Goal: Information Seeking & Learning: Find specific page/section

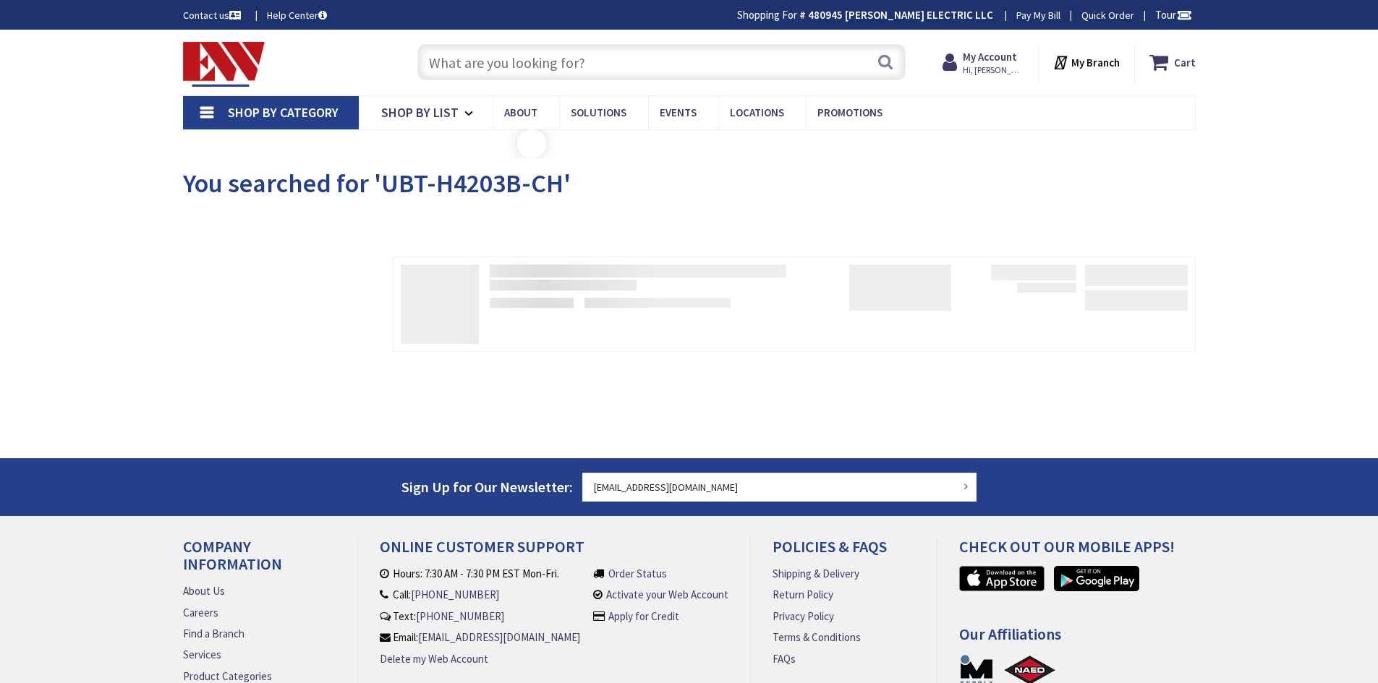
type input "[US_STATE][GEOGRAPHIC_DATA], [GEOGRAPHIC_DATA]"
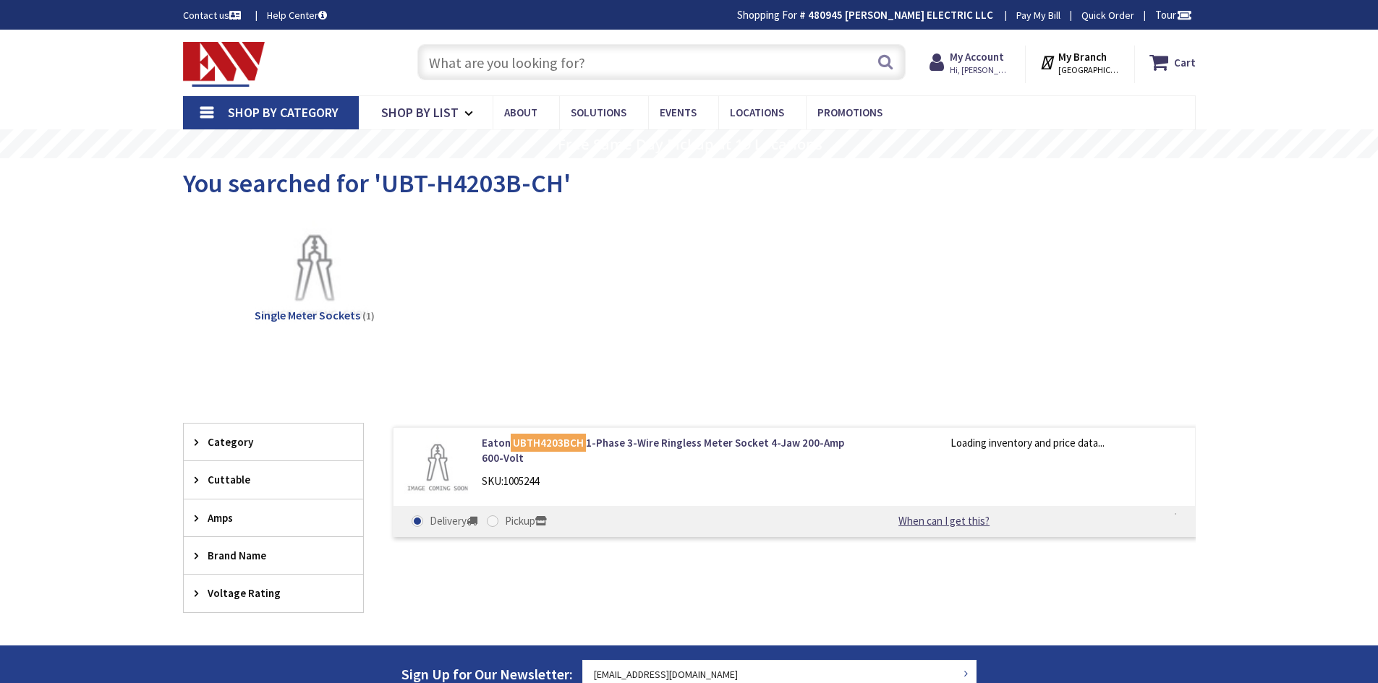
click at [697, 63] on input "text" at bounding box center [661, 62] width 488 height 36
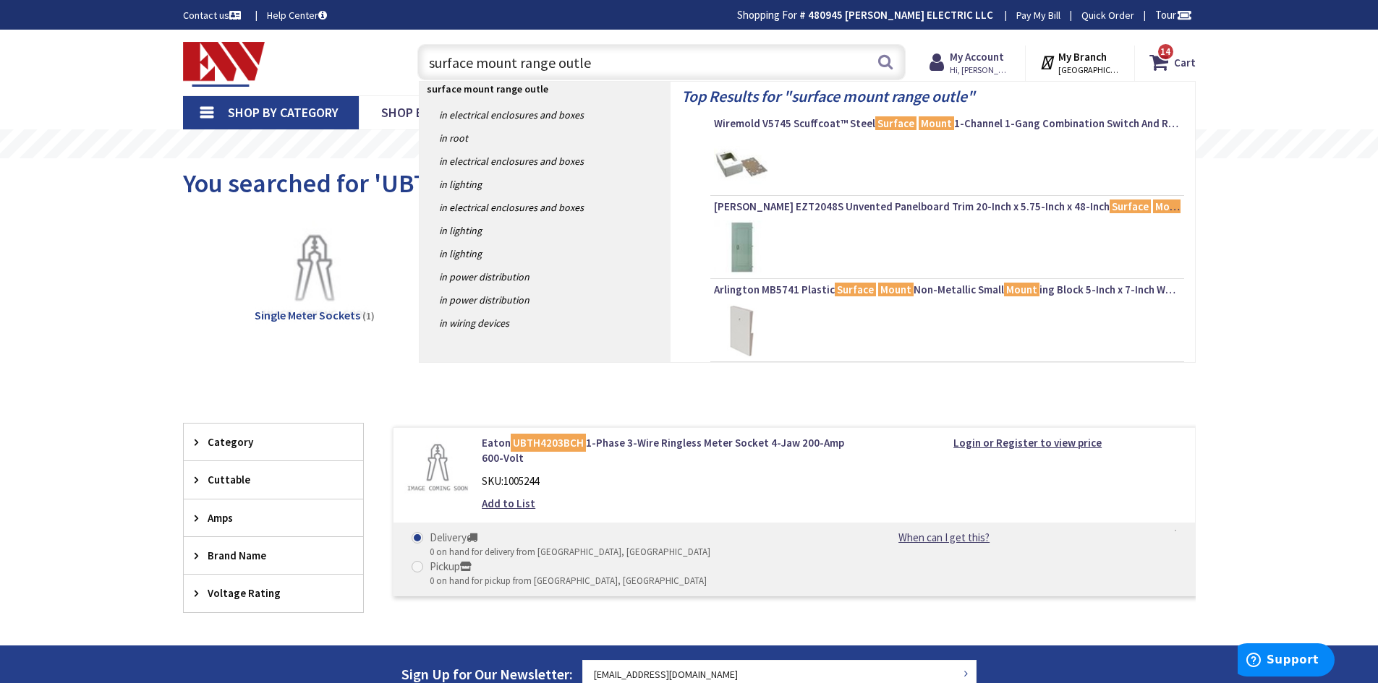
type input "surface mount range outlet"
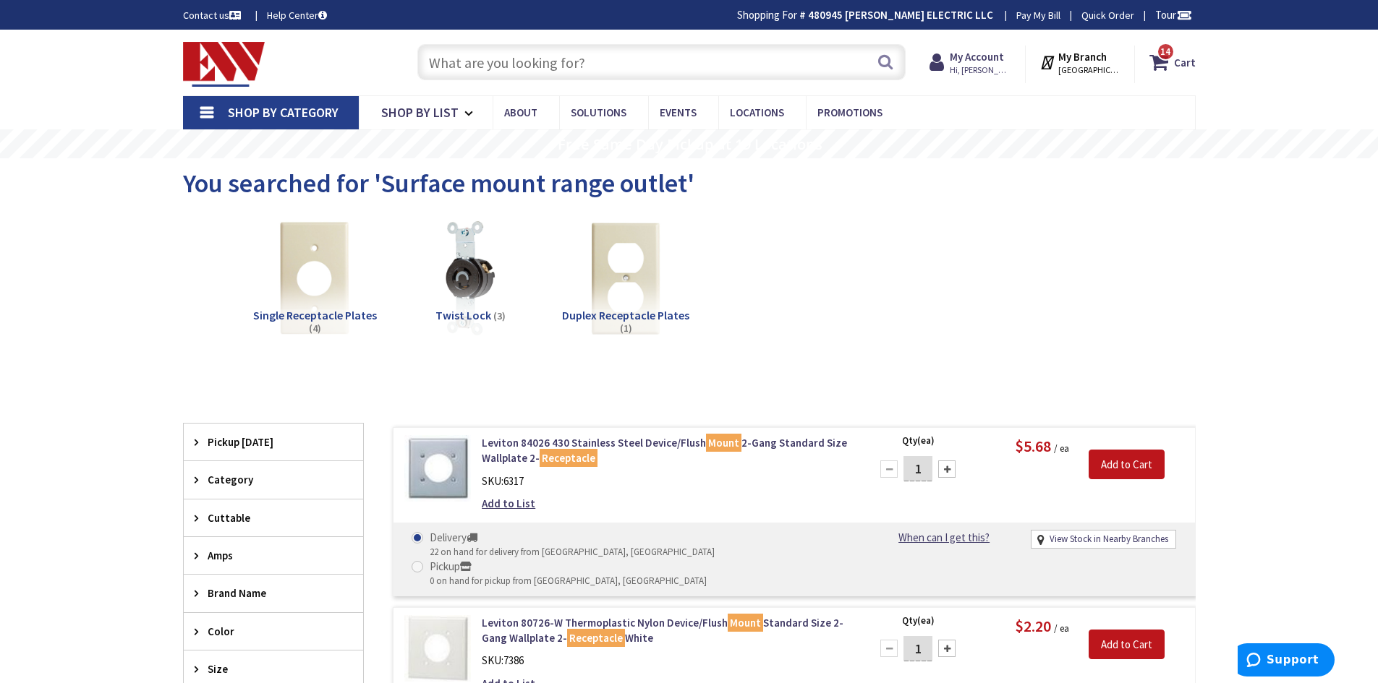
click at [535, 65] on input "text" at bounding box center [661, 62] width 488 height 36
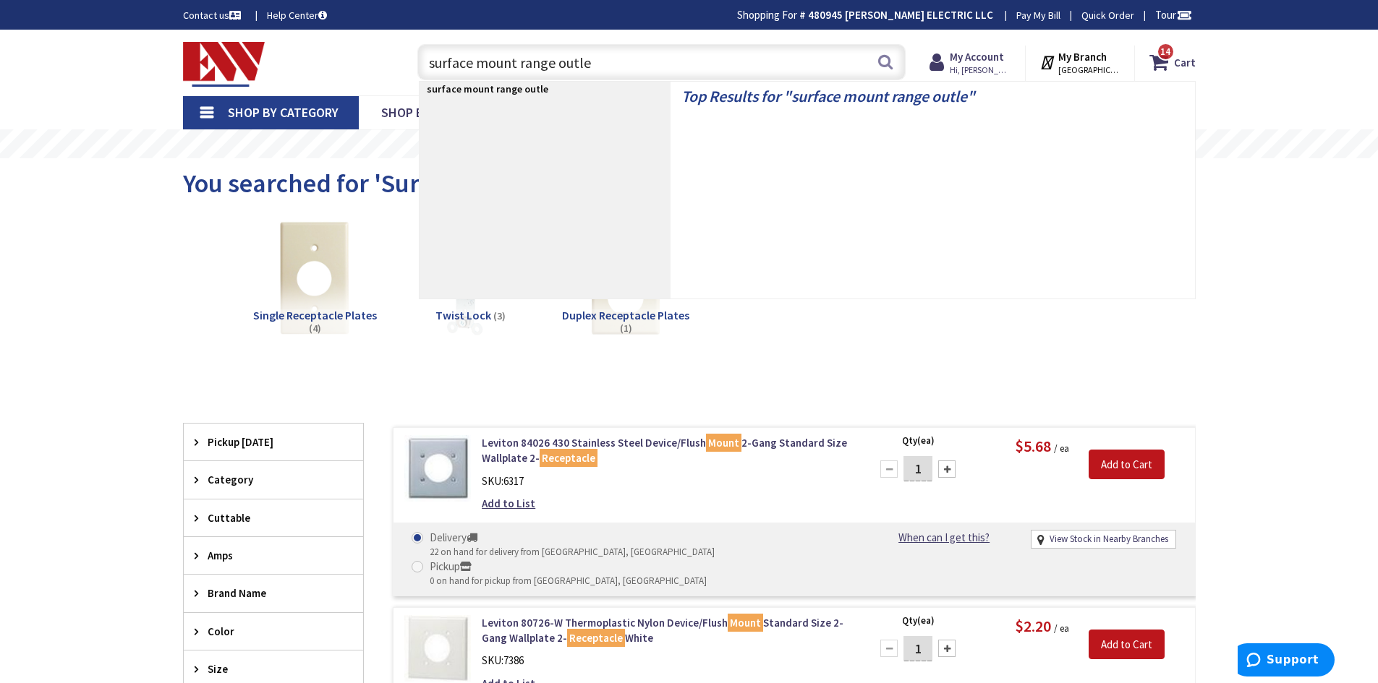
type input "surface mount range outlet"
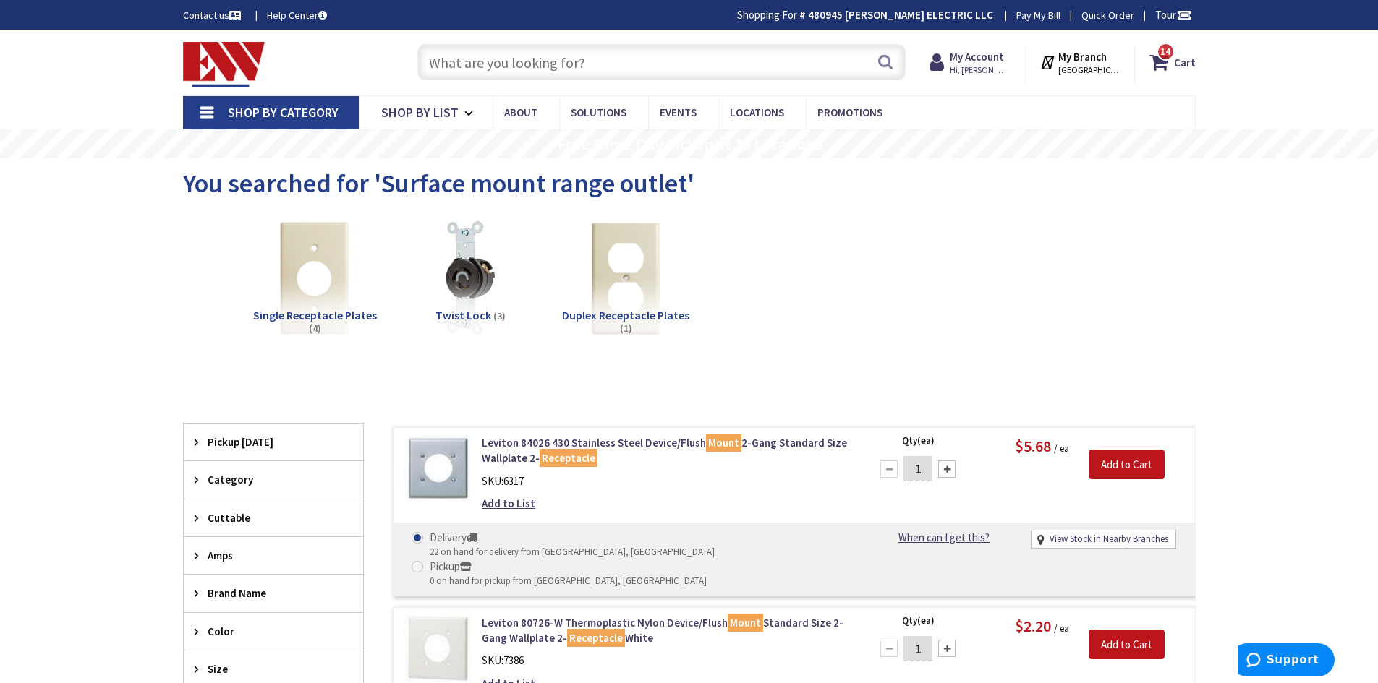
click at [526, 62] on input "text" at bounding box center [661, 62] width 488 height 36
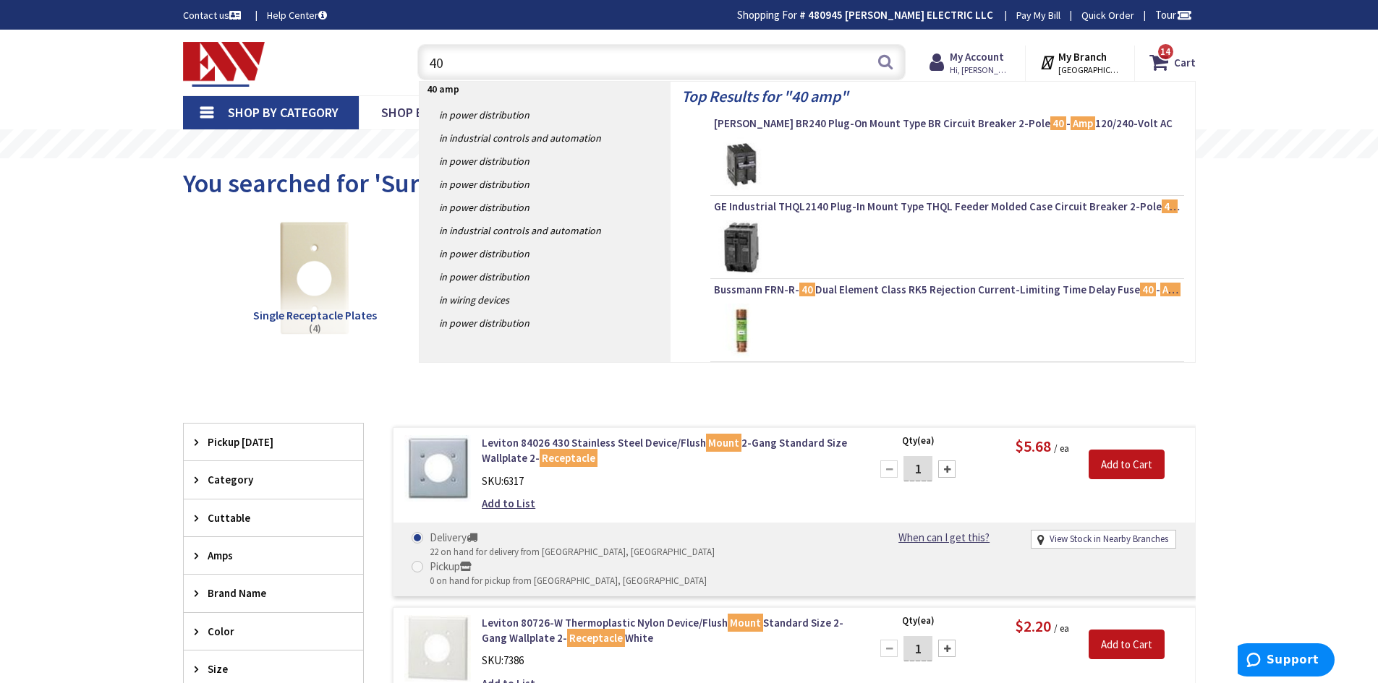
type input "4"
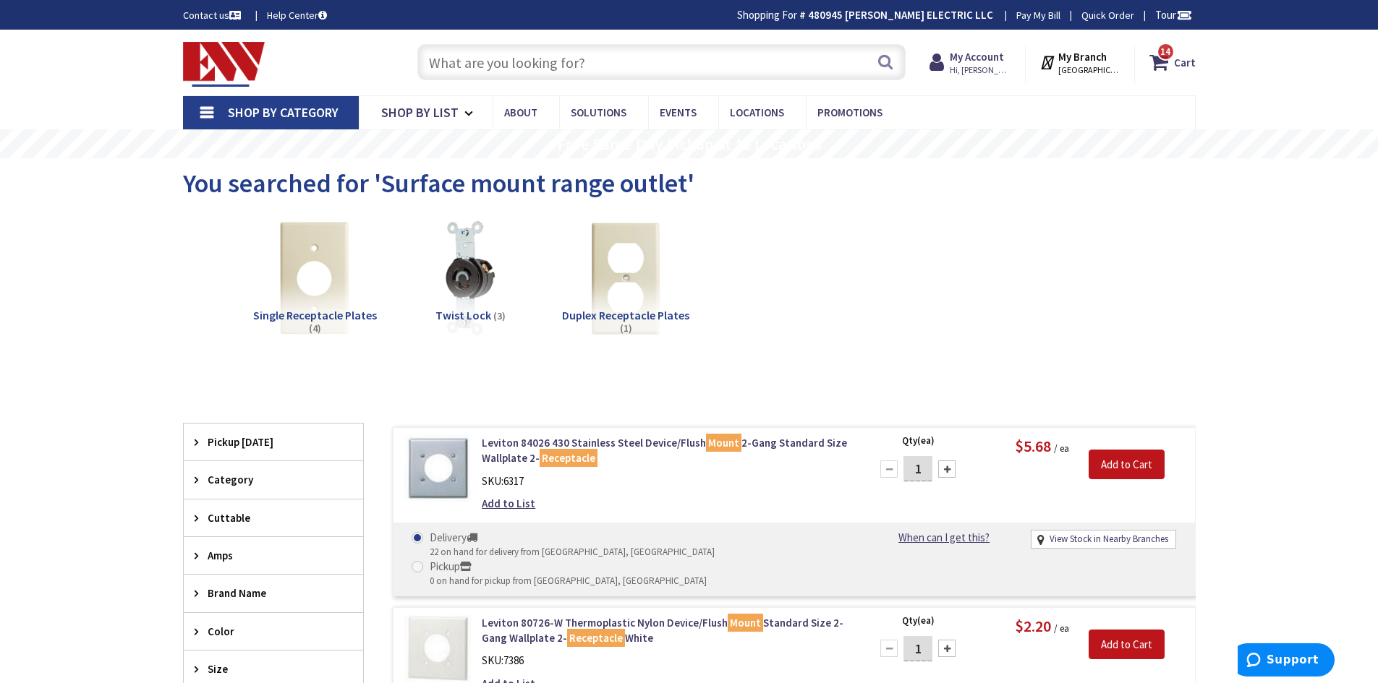
click at [530, 59] on input "text" at bounding box center [661, 62] width 488 height 36
